Goal: Information Seeking & Learning: Learn about a topic

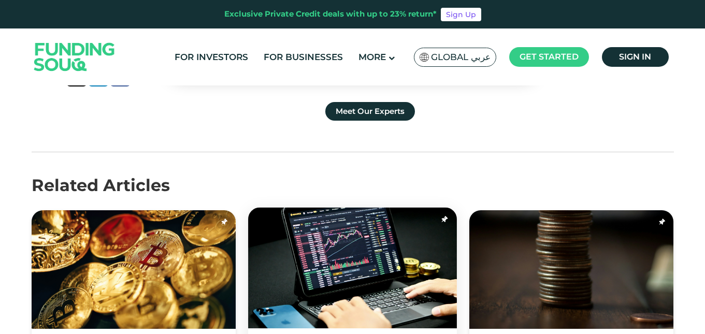
scroll to position [2619, 0]
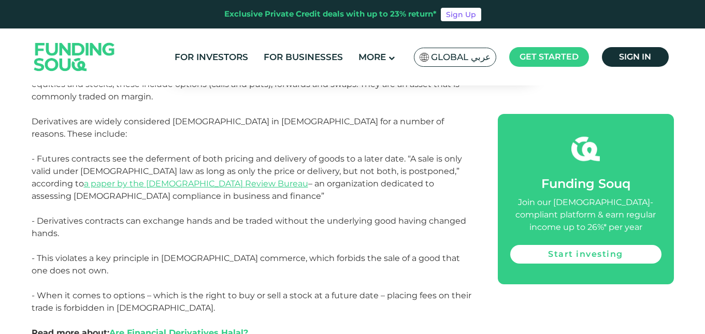
scroll to position [1463, 0]
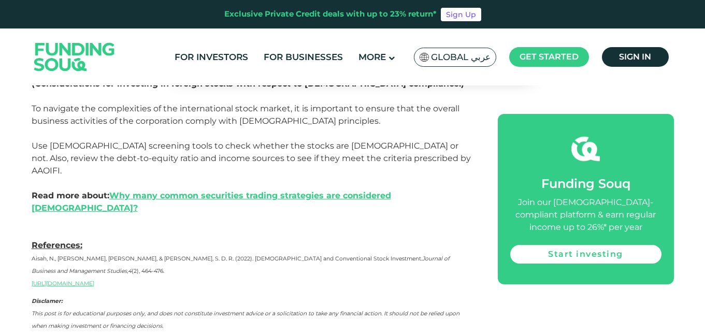
scroll to position [2266, 0]
